Goal: Find specific page/section: Locate a particular part of the current website

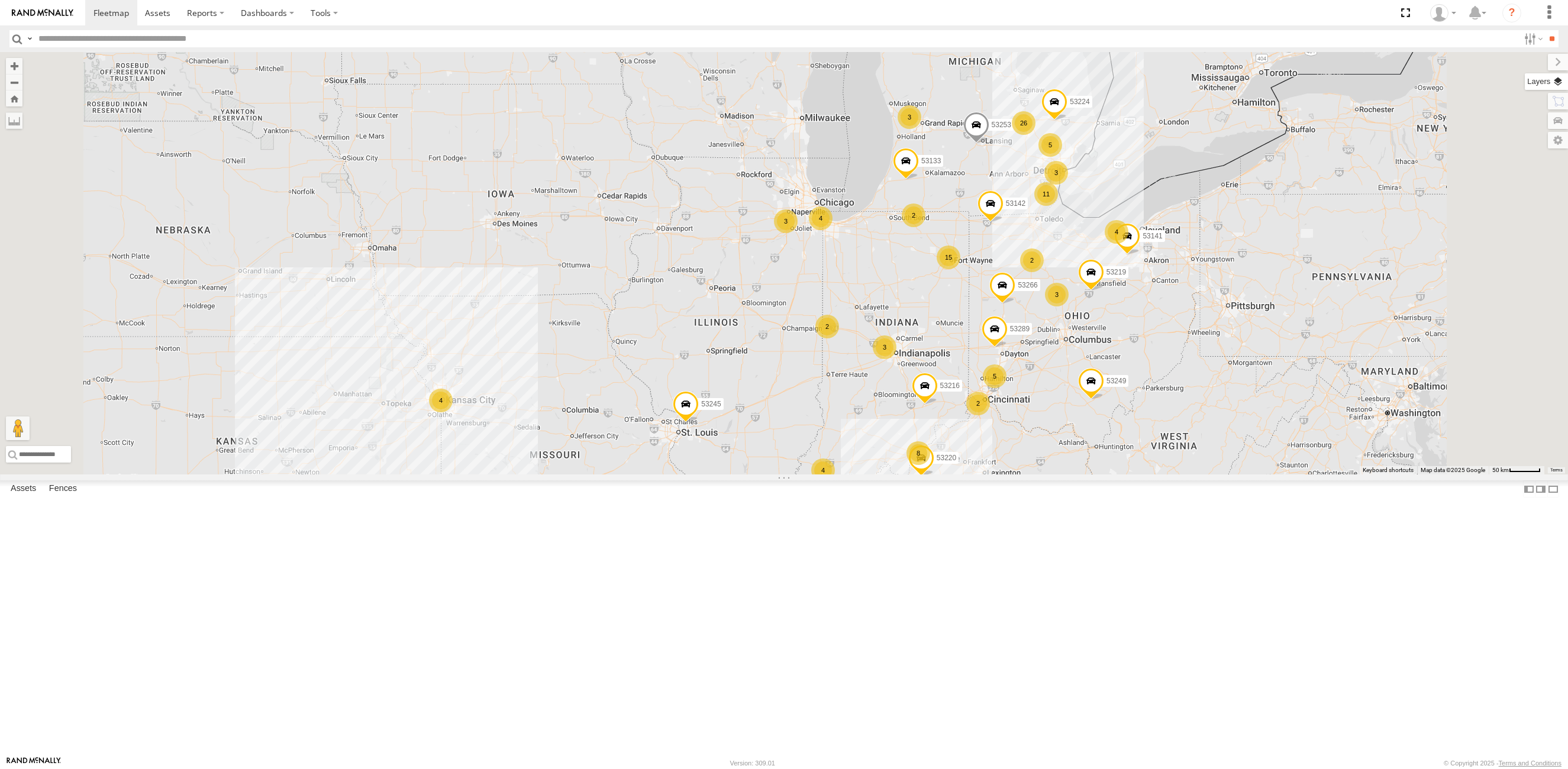
click at [1562, 84] on label at bounding box center [1546, 82] width 43 height 17
click at [0, 0] on span "Basemaps" at bounding box center [0, 0] width 0 height 0
click at [0, 0] on span "Satellite + Roadmap" at bounding box center [0, 0] width 0 height 0
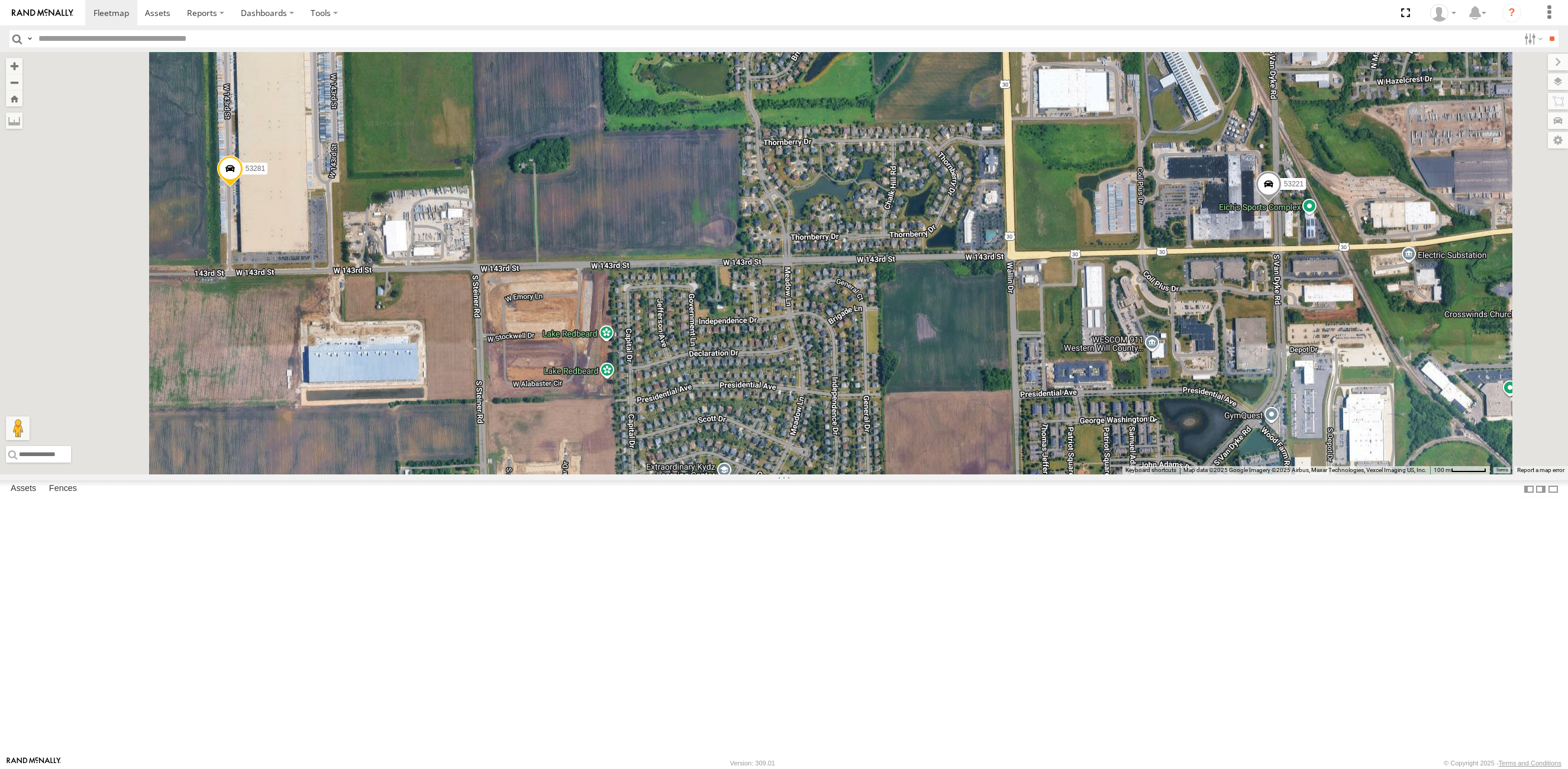
click at [243, 188] on span at bounding box center [230, 171] width 26 height 32
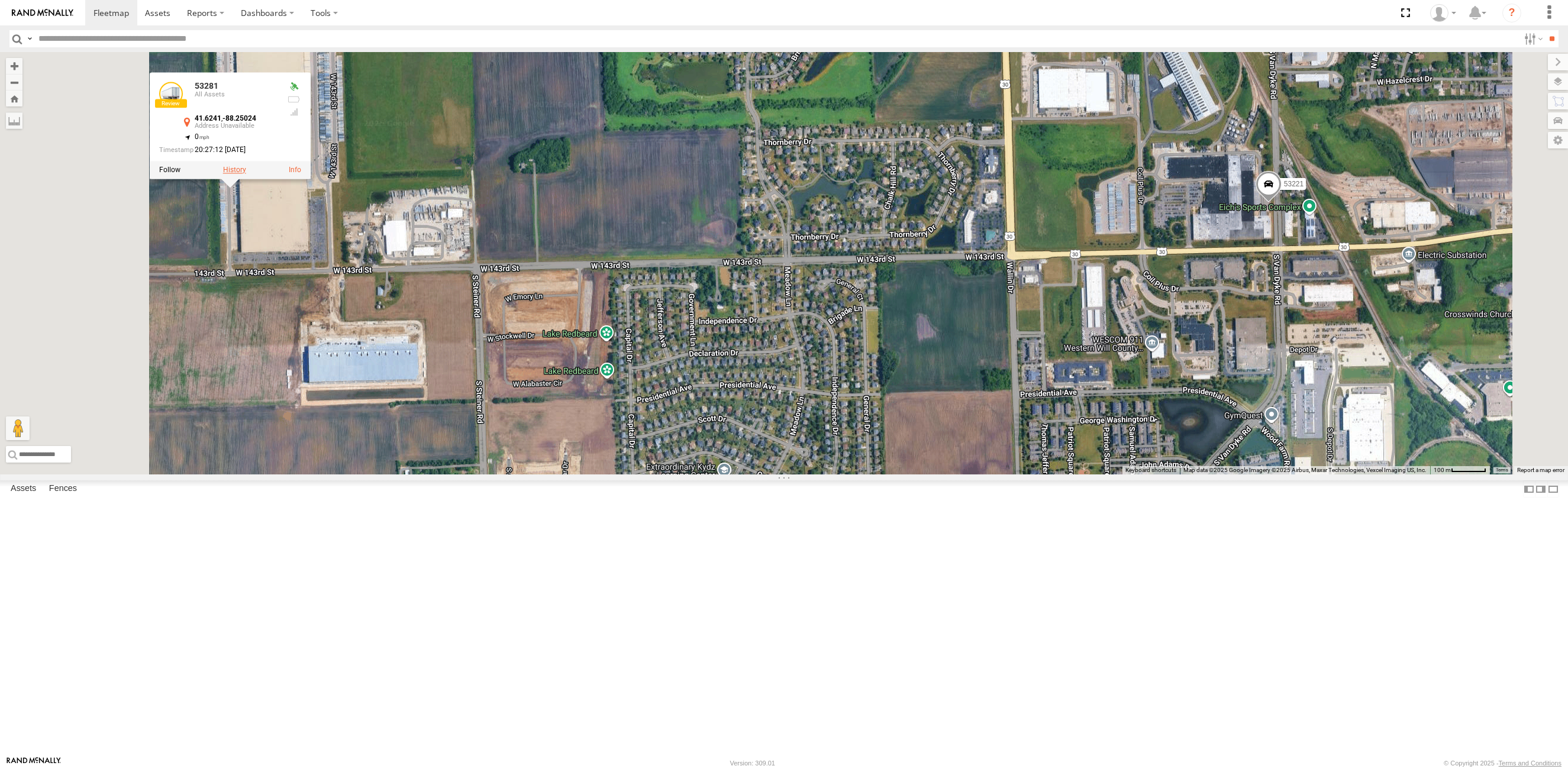
click at [247, 174] on label at bounding box center [234, 169] width 23 height 8
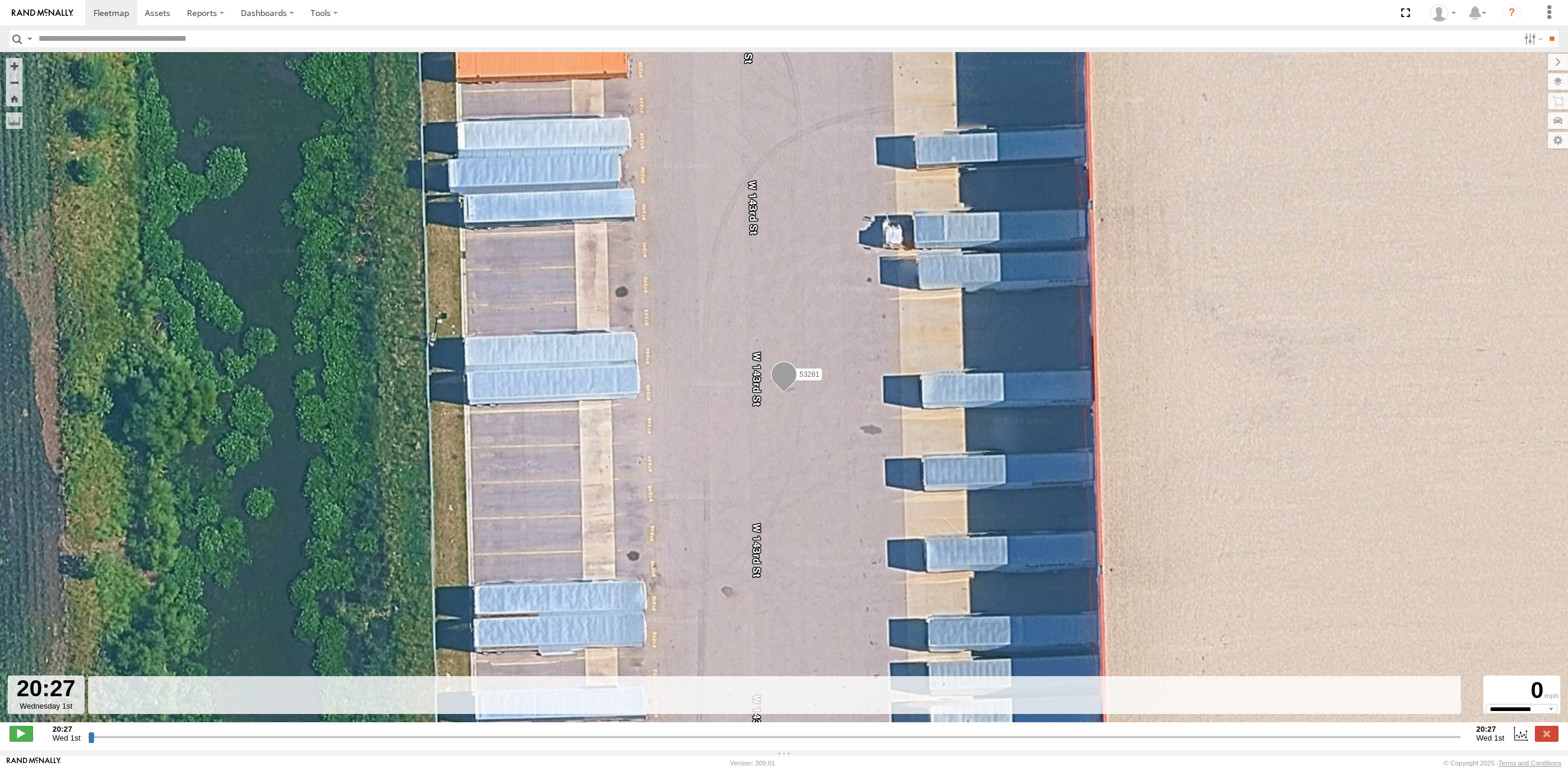
click at [18, 36] on input "button" at bounding box center [17, 39] width 16 height 17
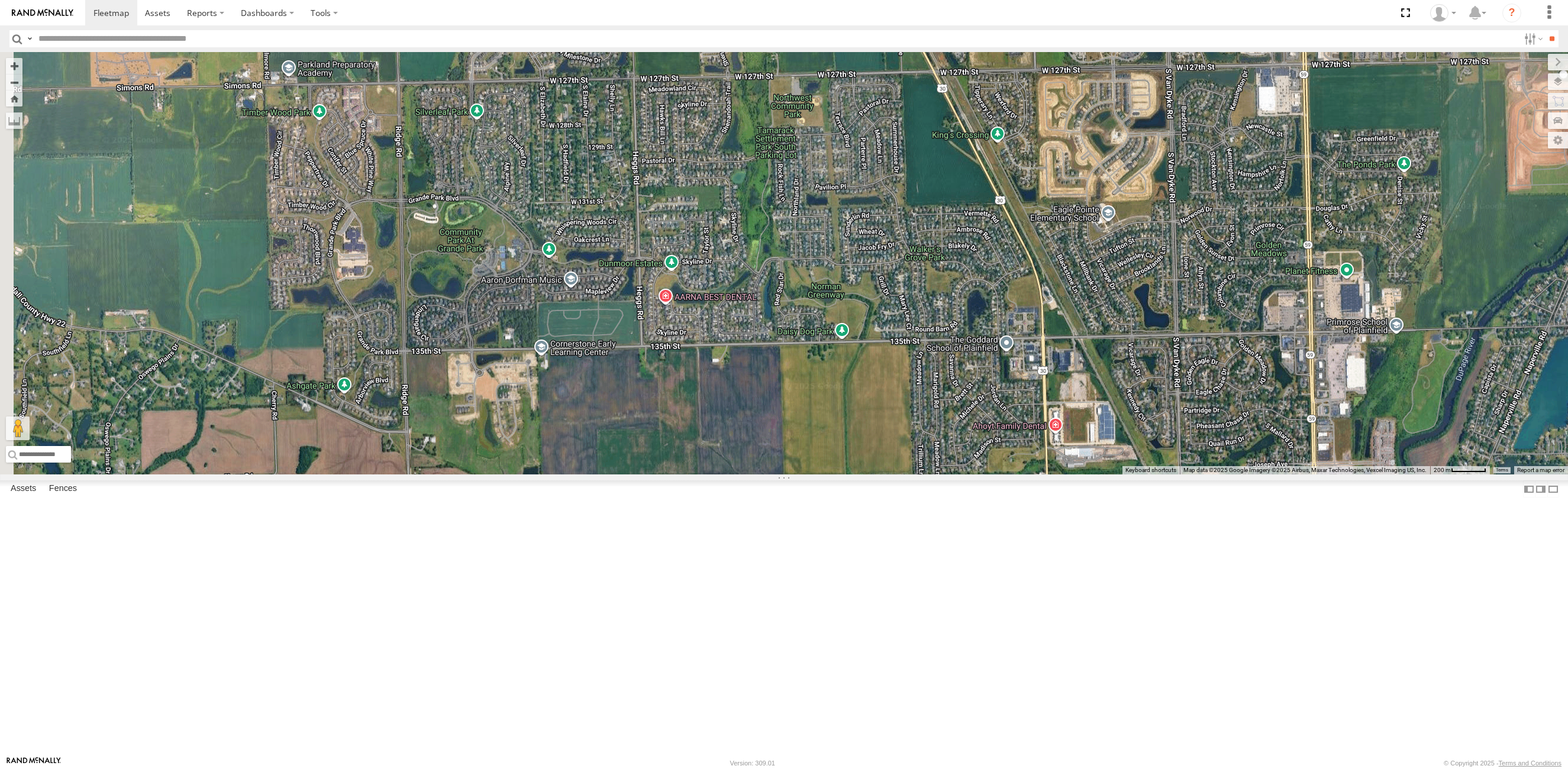
drag, startPoint x: 466, startPoint y: 268, endPoint x: 767, endPoint y: 645, distance: 482.4
click at [767, 475] on div "53221 53281" at bounding box center [784, 263] width 1568 height 422
click at [419, 433] on span at bounding box center [405, 417] width 26 height 32
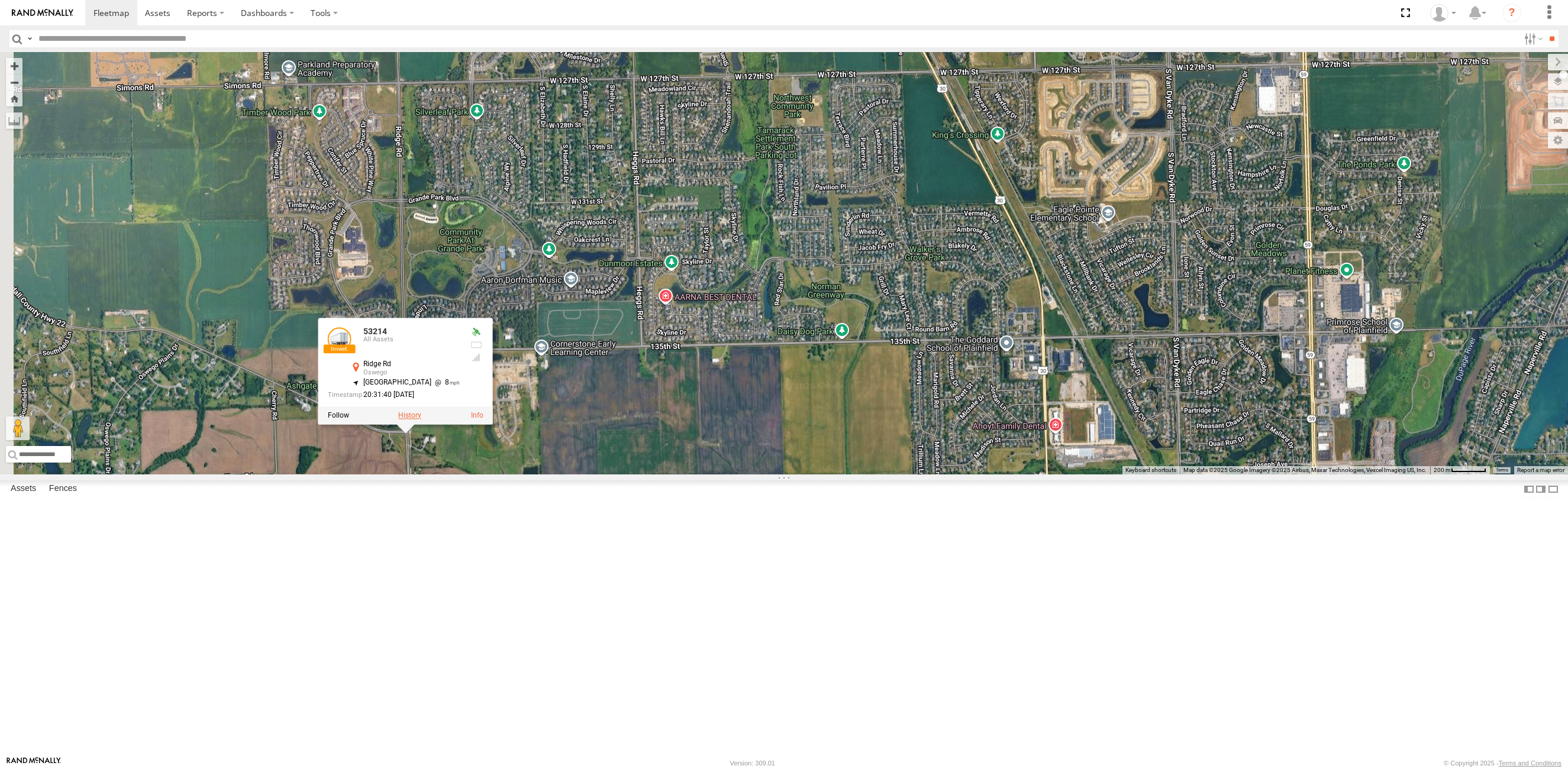
click at [421, 419] on label at bounding box center [409, 415] width 23 height 8
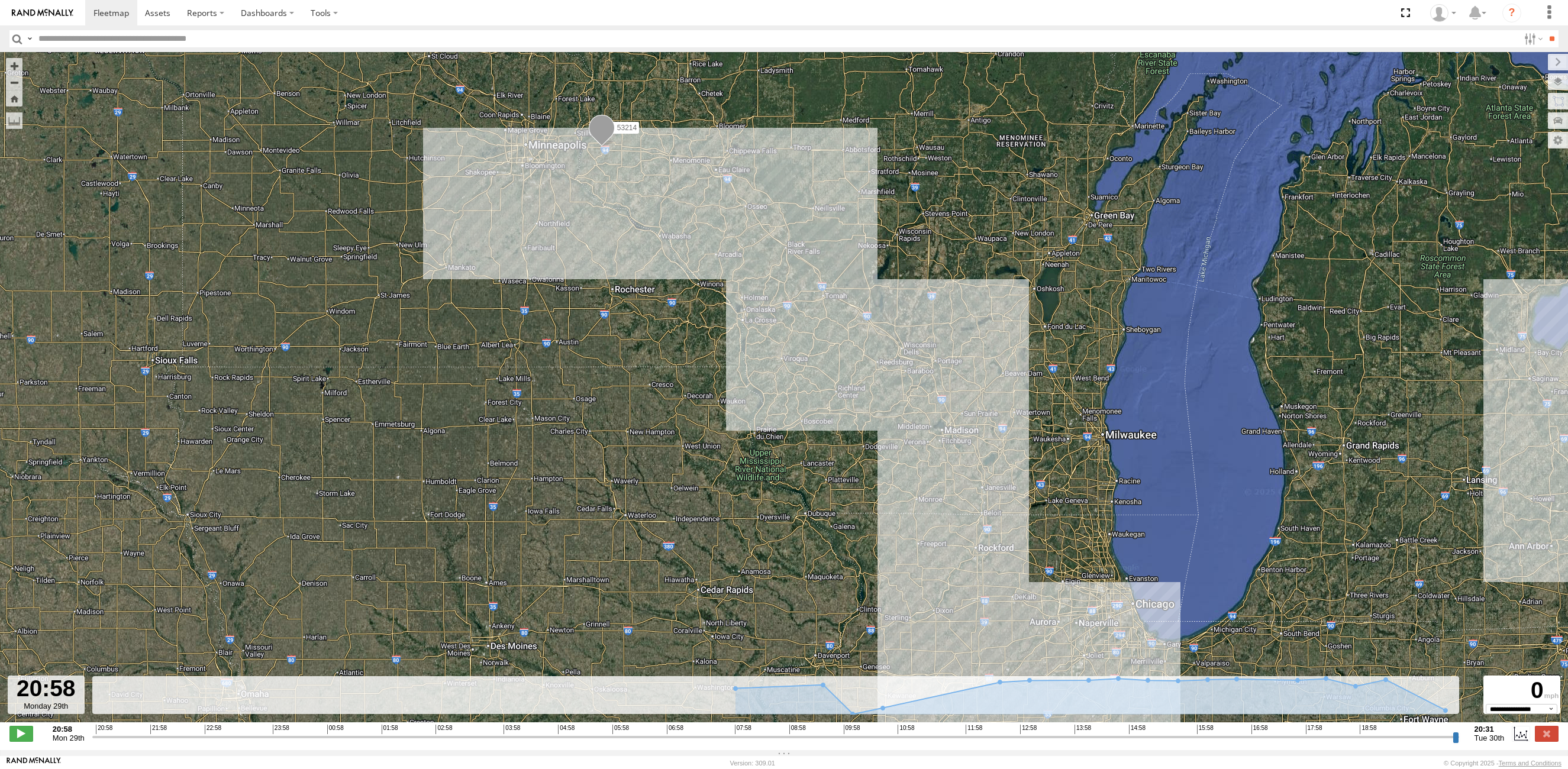
click at [13, 38] on input "button" at bounding box center [17, 39] width 16 height 17
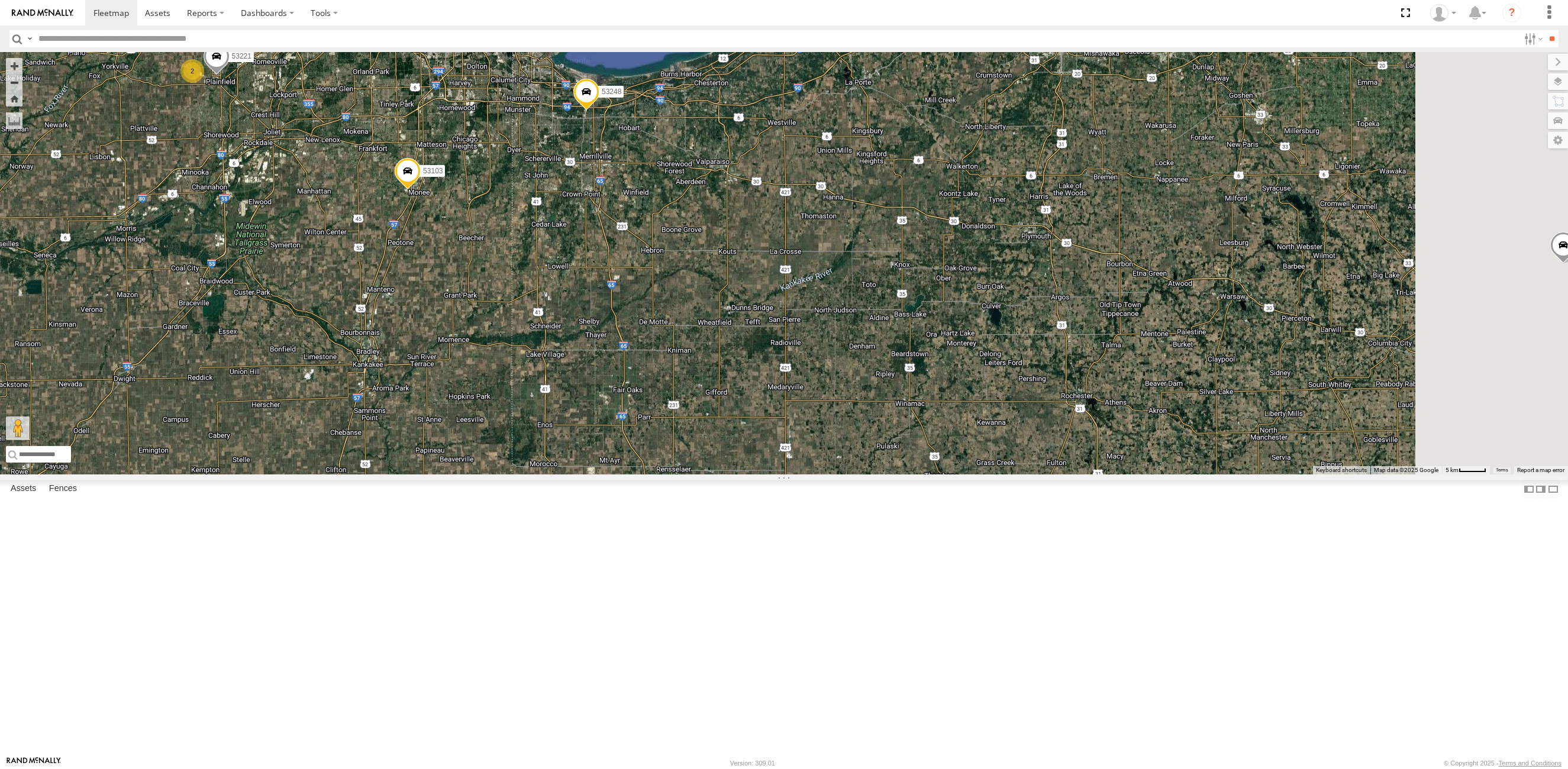
drag, startPoint x: 1014, startPoint y: 274, endPoint x: 577, endPoint y: 329, distance: 440.4
click at [659, 344] on div "53210 53103 53138 53248 53221 2" at bounding box center [784, 263] width 1568 height 422
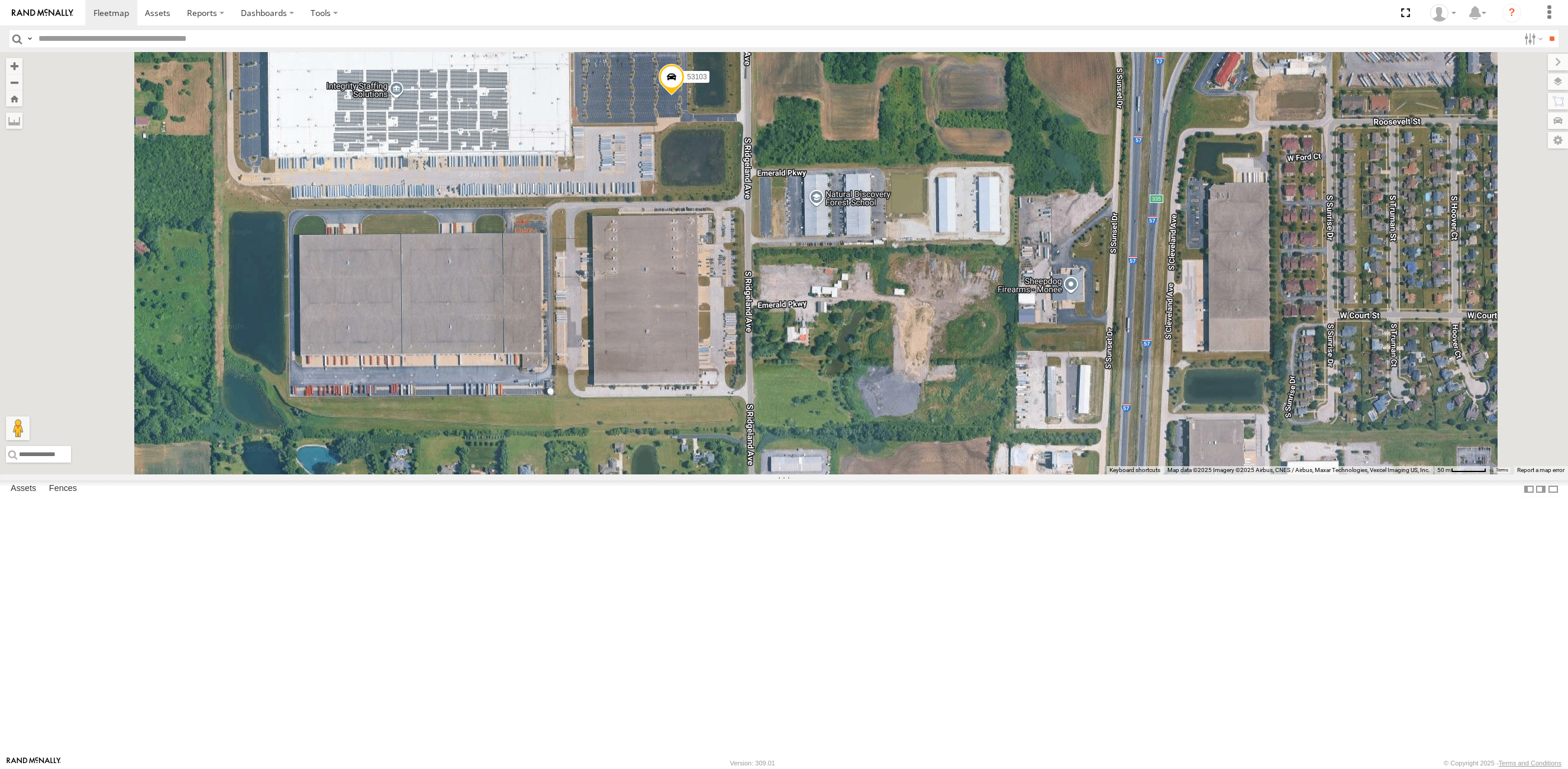
click at [685, 96] on span at bounding box center [672, 79] width 26 height 32
click at [687, 82] on label at bounding box center [675, 77] width 23 height 8
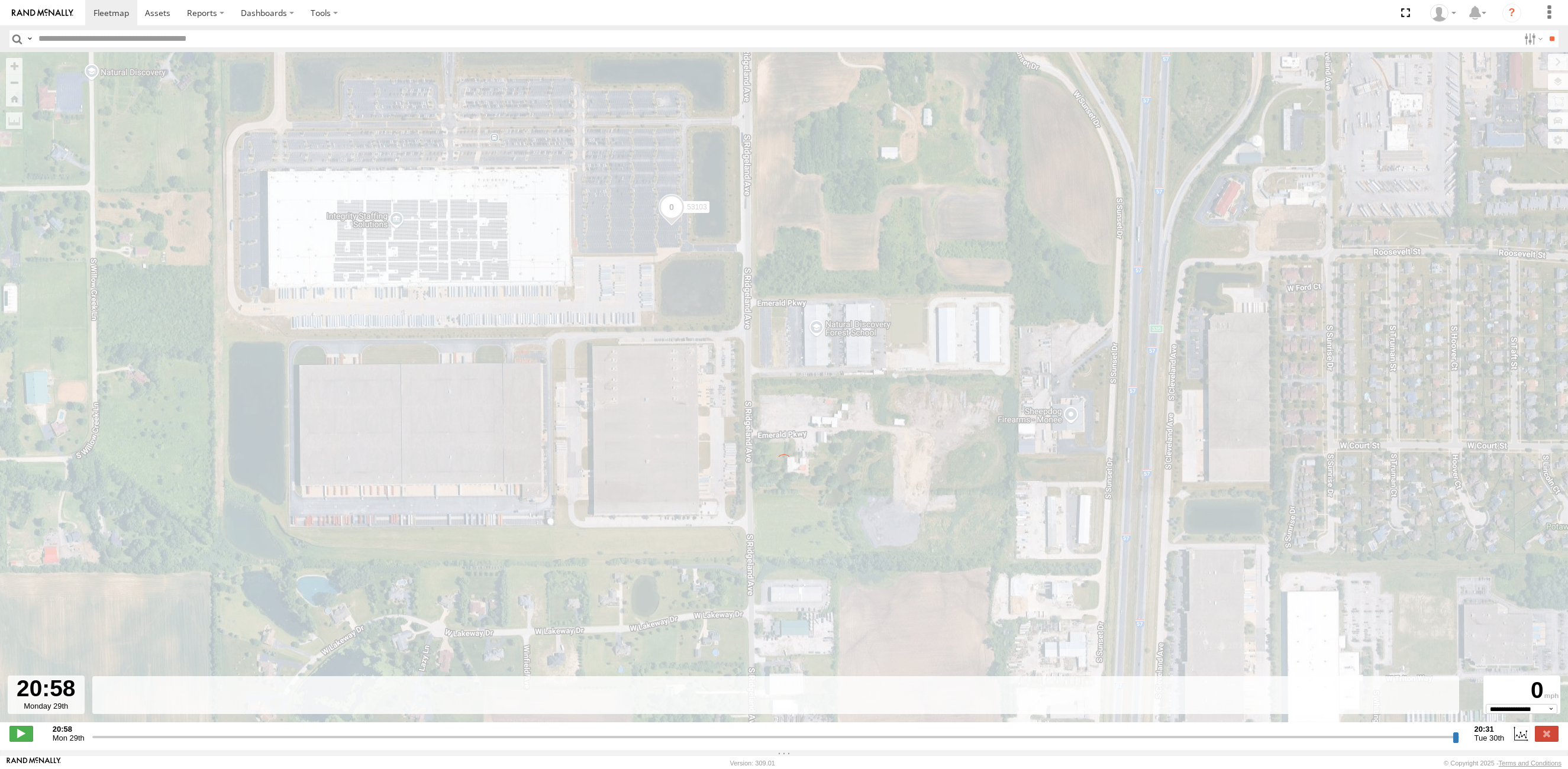
type input "**********"
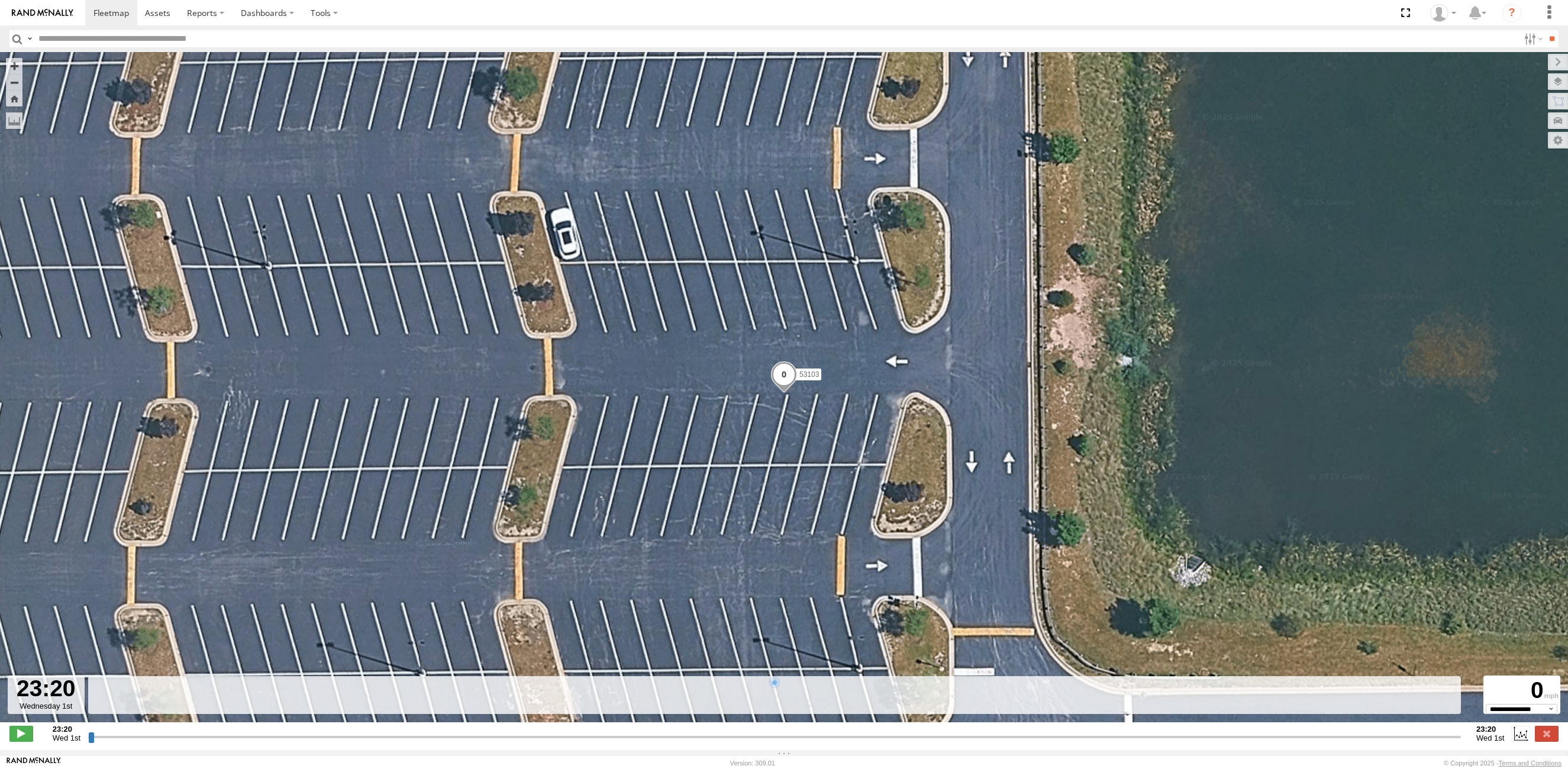
drag, startPoint x: 92, startPoint y: 742, endPoint x: 697, endPoint y: 590, distance: 623.8
click at [607, 742] on input "range" at bounding box center [775, 737] width 1373 height 11
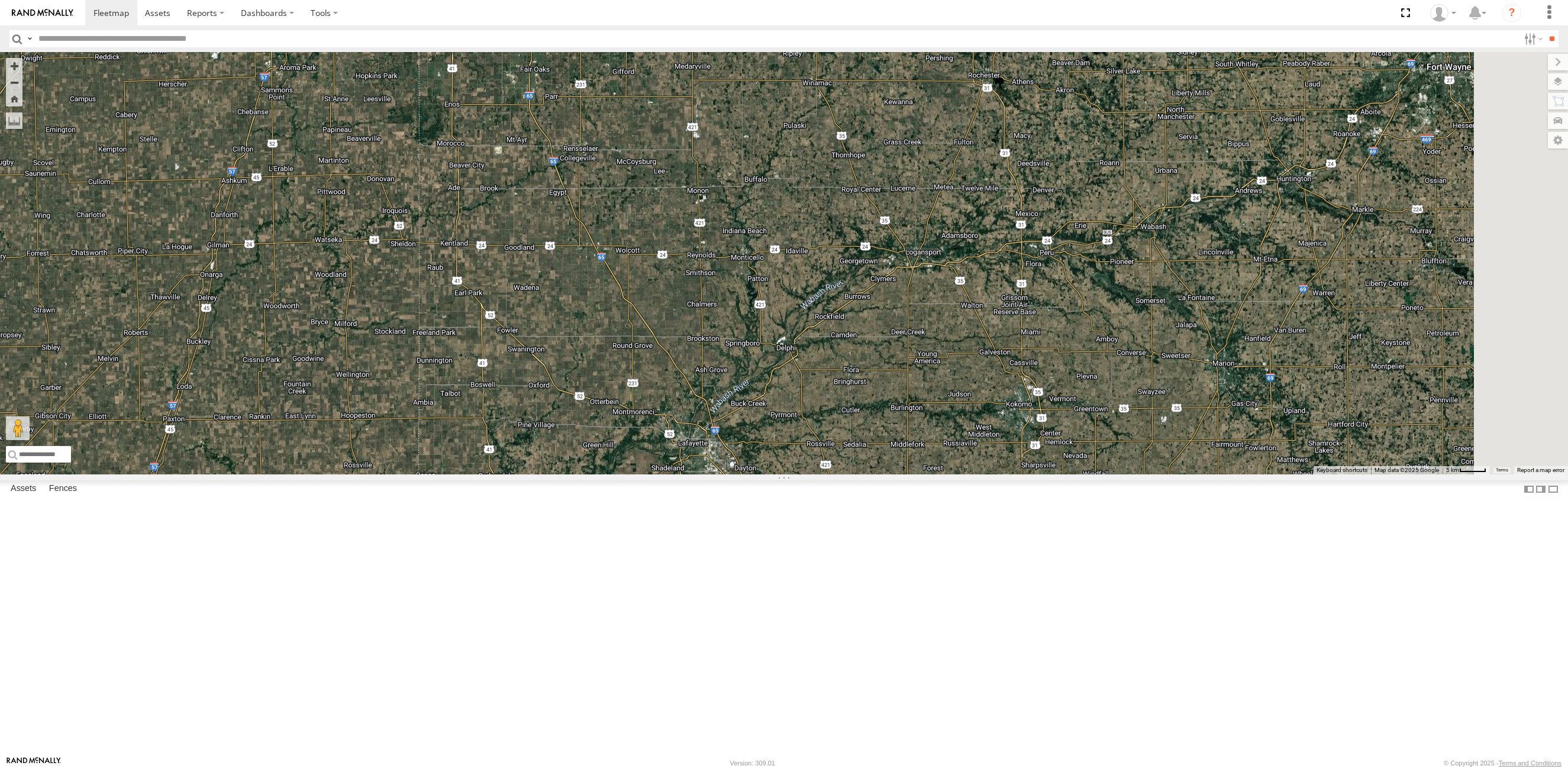
drag, startPoint x: 708, startPoint y: 590, endPoint x: 704, endPoint y: 623, distance: 33.2
click at [704, 475] on div "53149 2 2" at bounding box center [784, 263] width 1568 height 422
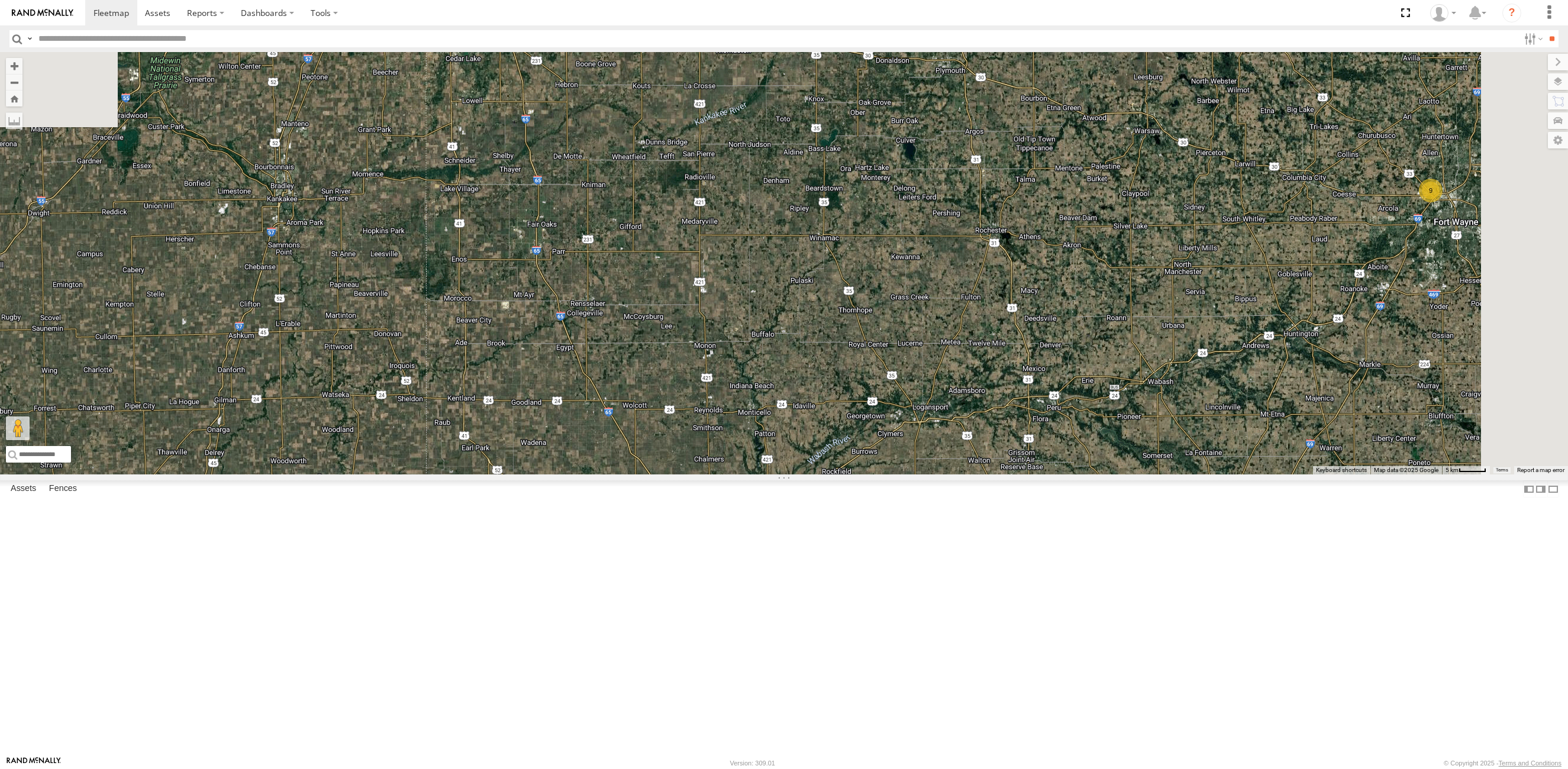
drag, startPoint x: 817, startPoint y: 518, endPoint x: 820, endPoint y: 775, distance: 257.0
click at [820, 768] on html at bounding box center [784, 384] width 1568 height 769
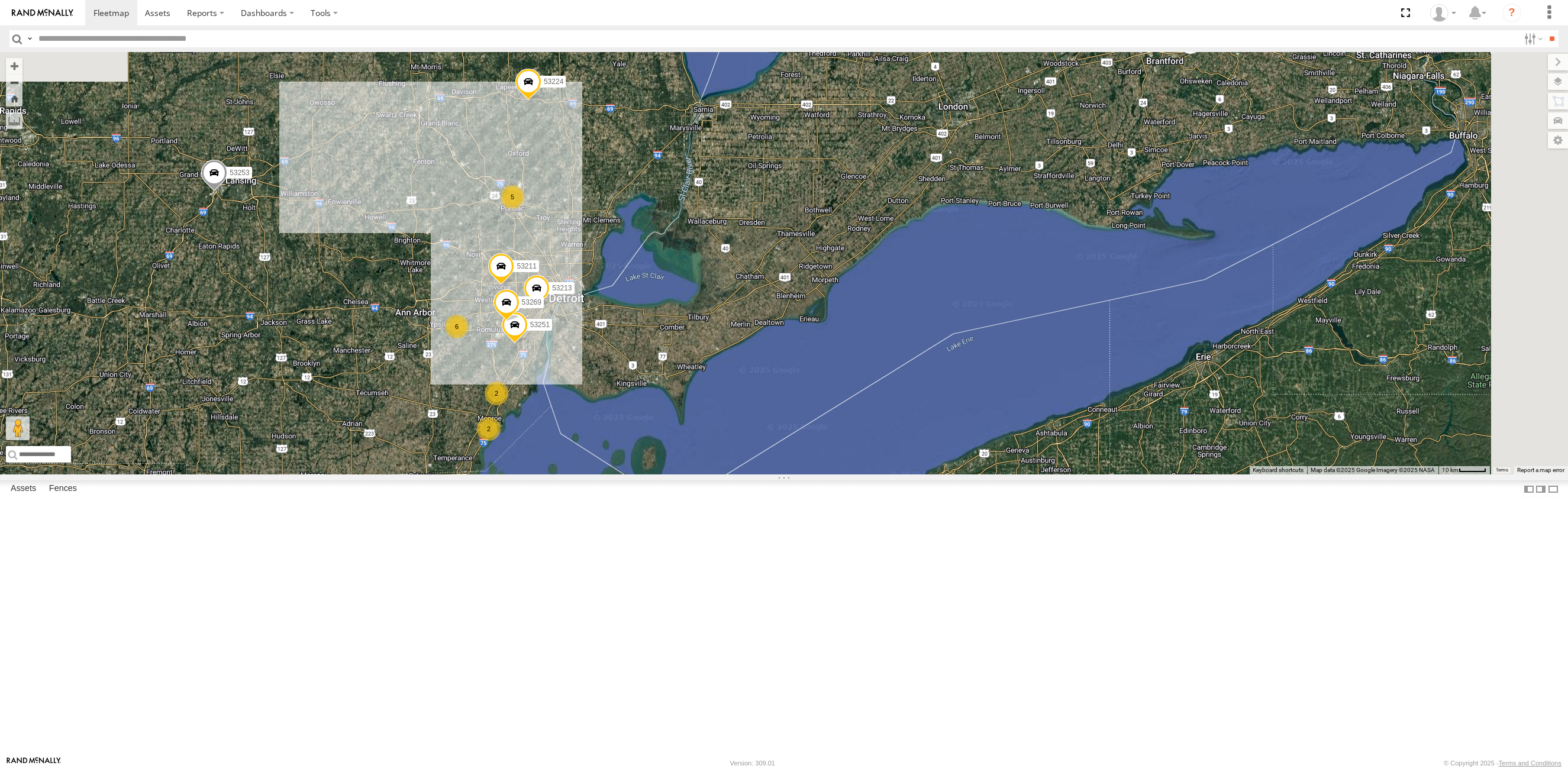
drag, startPoint x: 683, startPoint y: 129, endPoint x: 637, endPoint y: 390, distance: 265.0
click at [637, 390] on div "53216 53225 53207 53289 53266 53133 53219 53253 53142 53224 53249 53245 53220 5…" at bounding box center [784, 263] width 1568 height 422
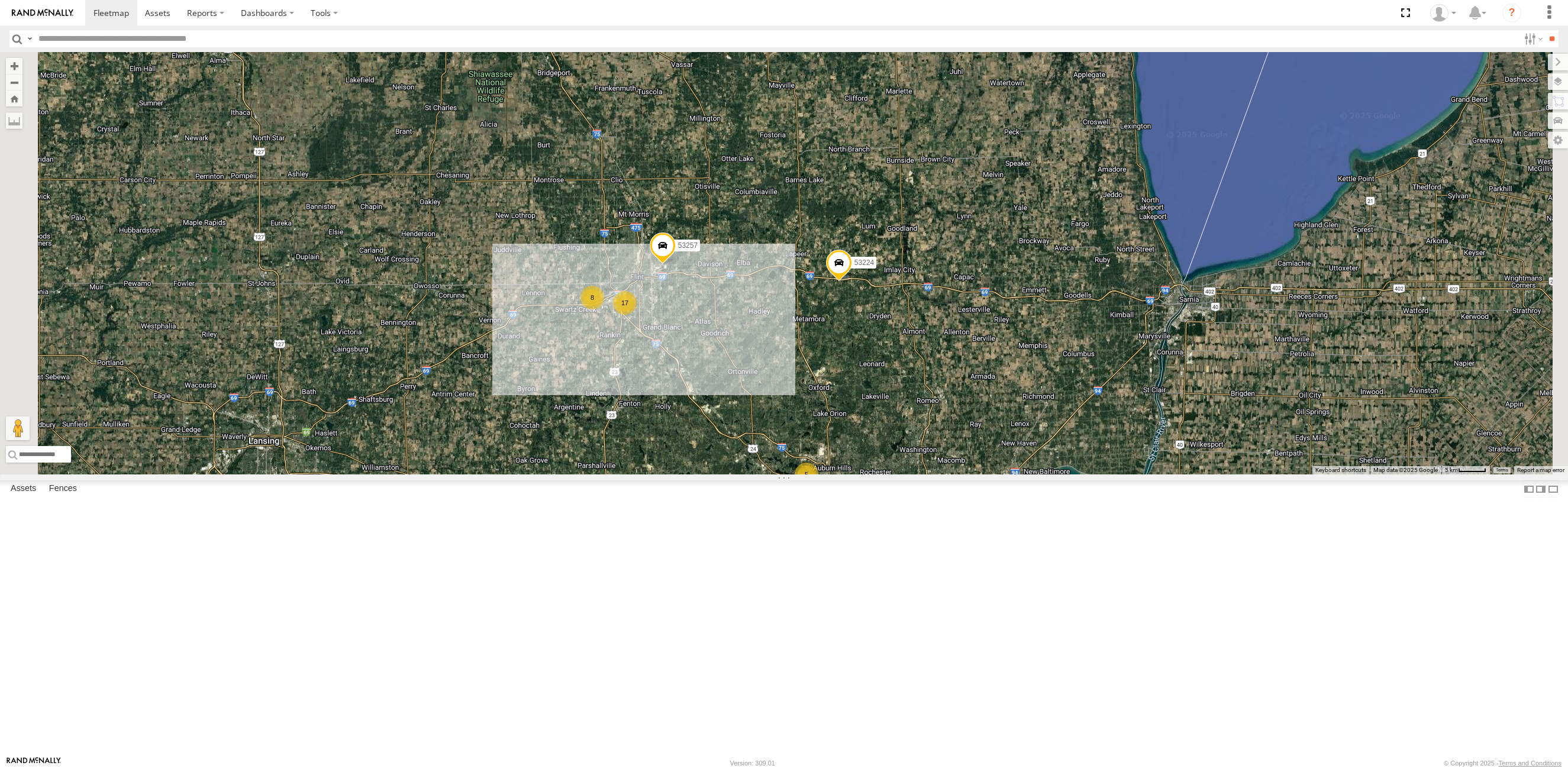
drag, startPoint x: 873, startPoint y: 474, endPoint x: 894, endPoint y: 493, distance: 28.3
click at [894, 475] on div "53211 8 2 5 17 53251 53213 6 53257 53269 53224" at bounding box center [784, 263] width 1568 height 422
